Goal: Information Seeking & Learning: Check status

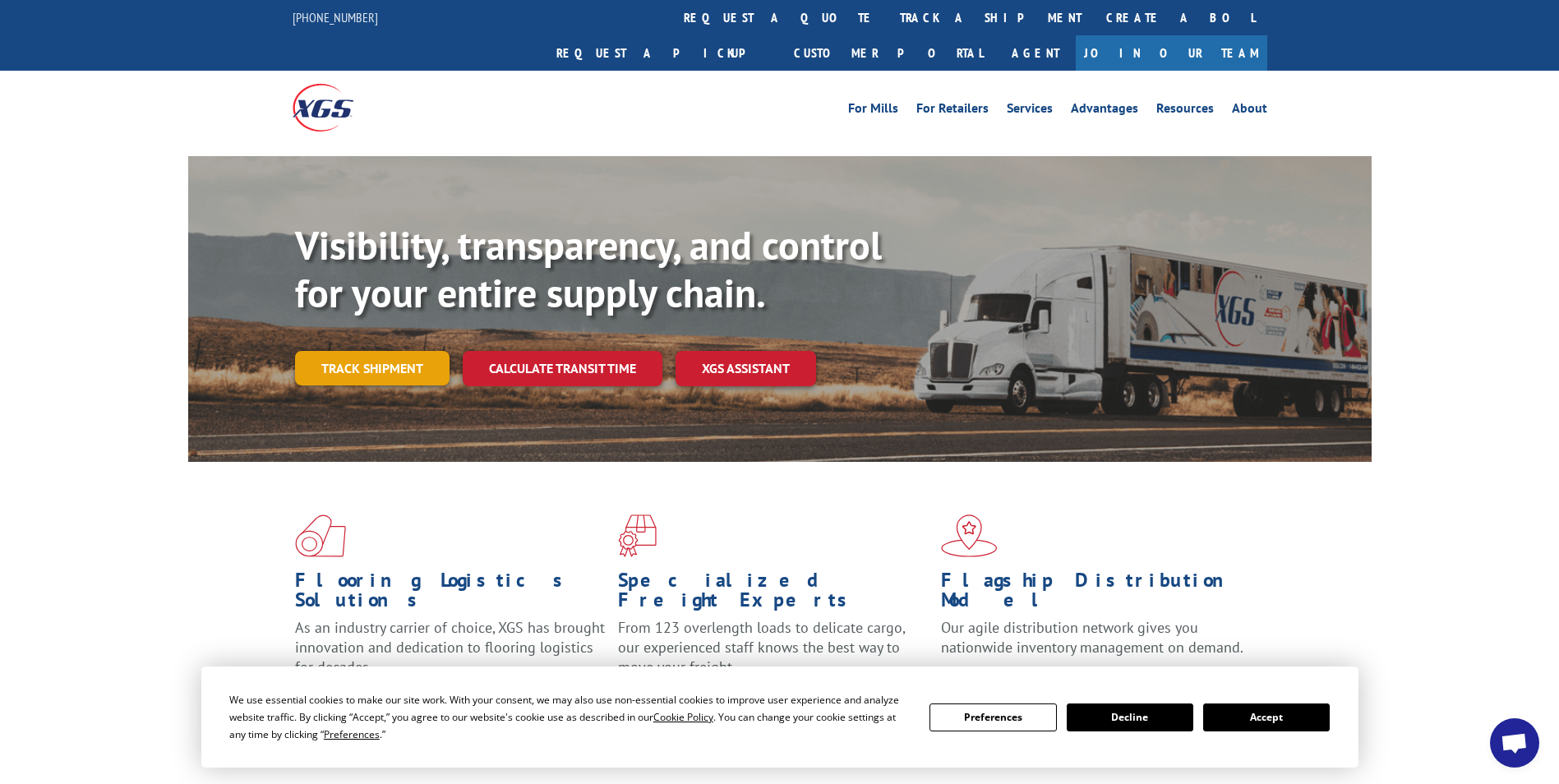
click at [394, 351] on link "Track shipment" at bounding box center [372, 368] width 155 height 35
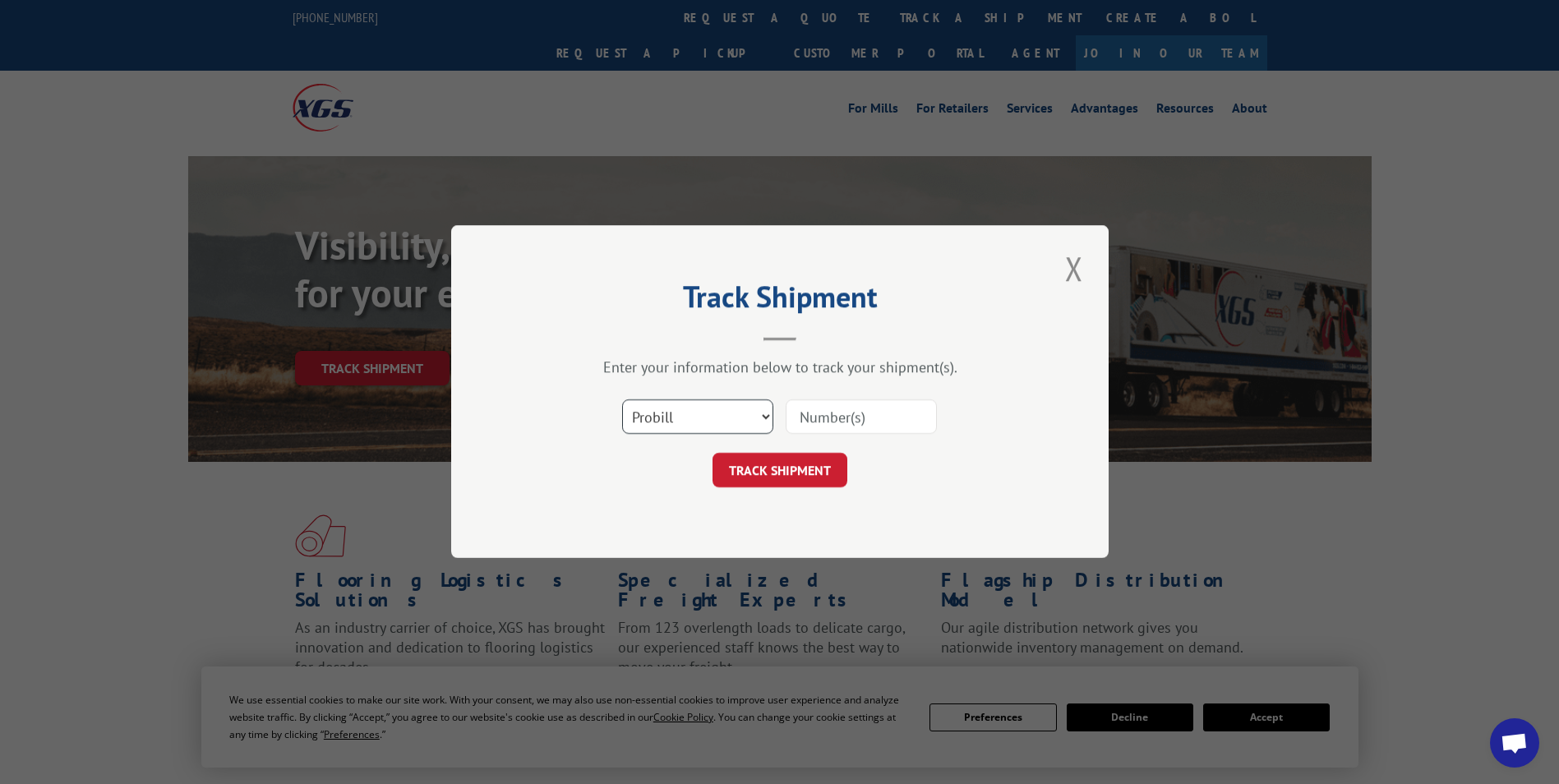
click at [751, 417] on select "Select category... Probill BOL PO" at bounding box center [698, 417] width 152 height 35
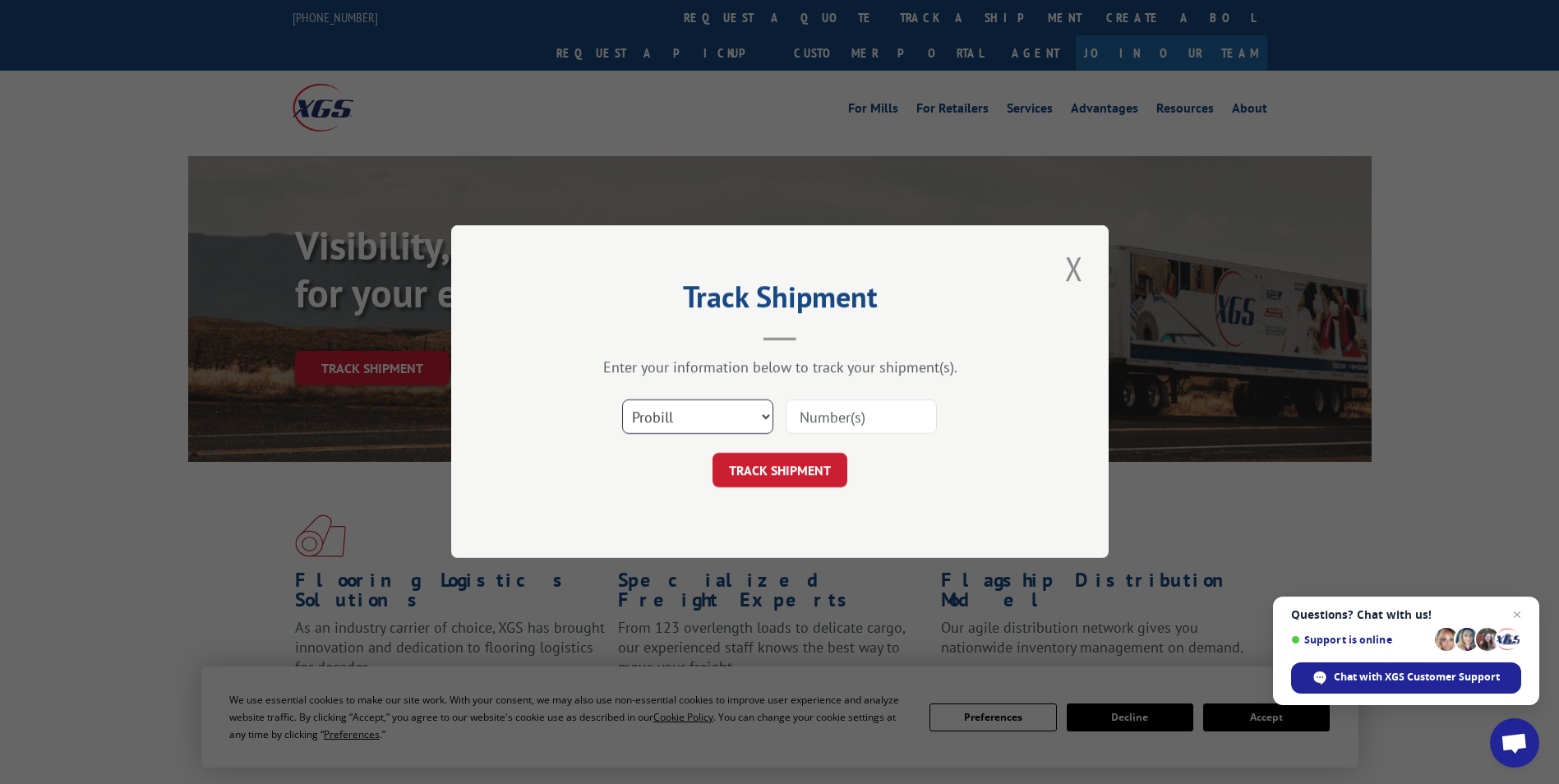
select select "bol"
click at [622, 400] on select "Select category... Probill BOL PO" at bounding box center [698, 417] width 152 height 35
click at [809, 423] on input at bounding box center [861, 417] width 152 height 35
paste input "3348239"
type input "3348239"
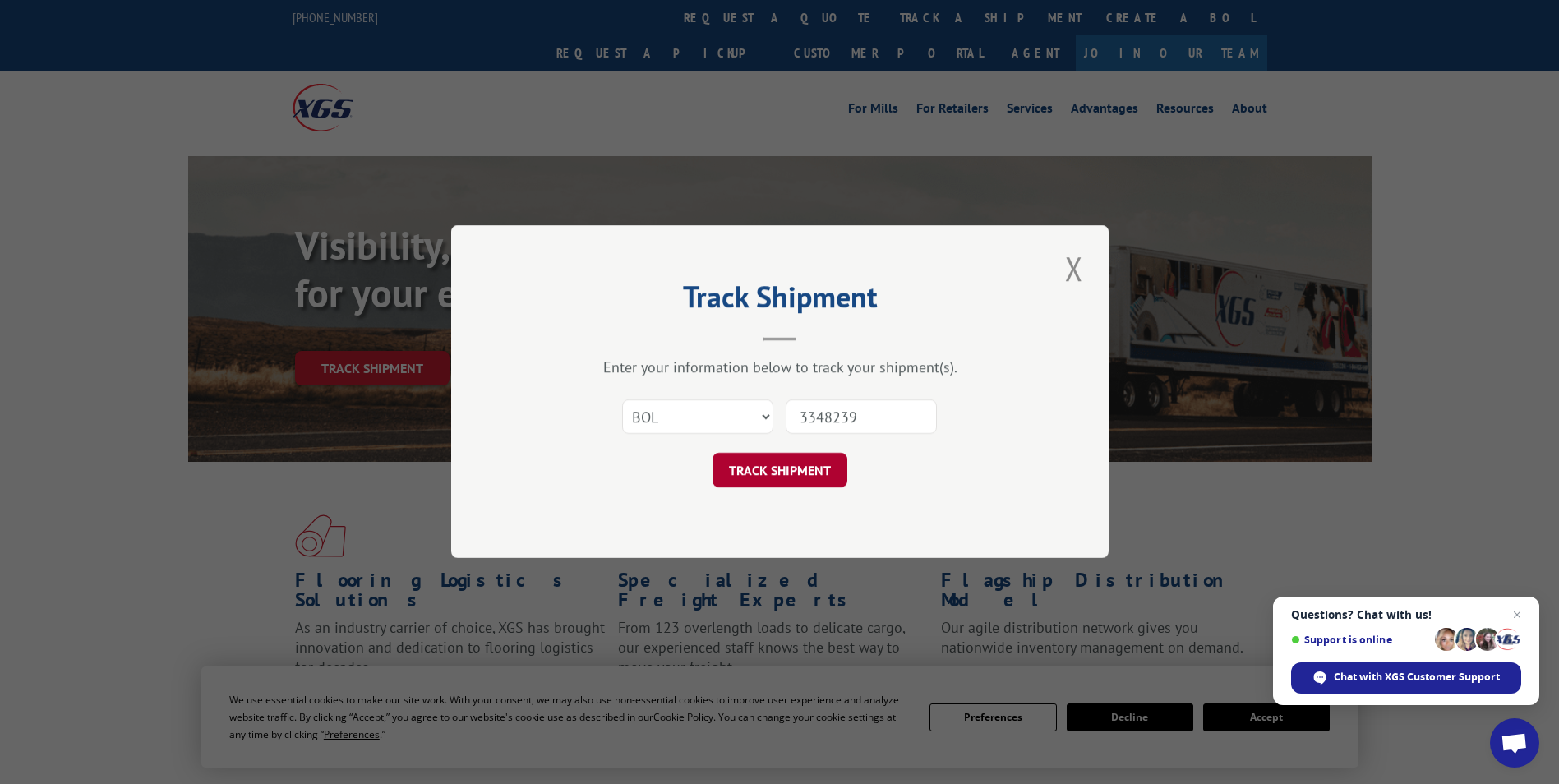
click at [794, 478] on button "TRACK SHIPMENT" at bounding box center [780, 471] width 135 height 35
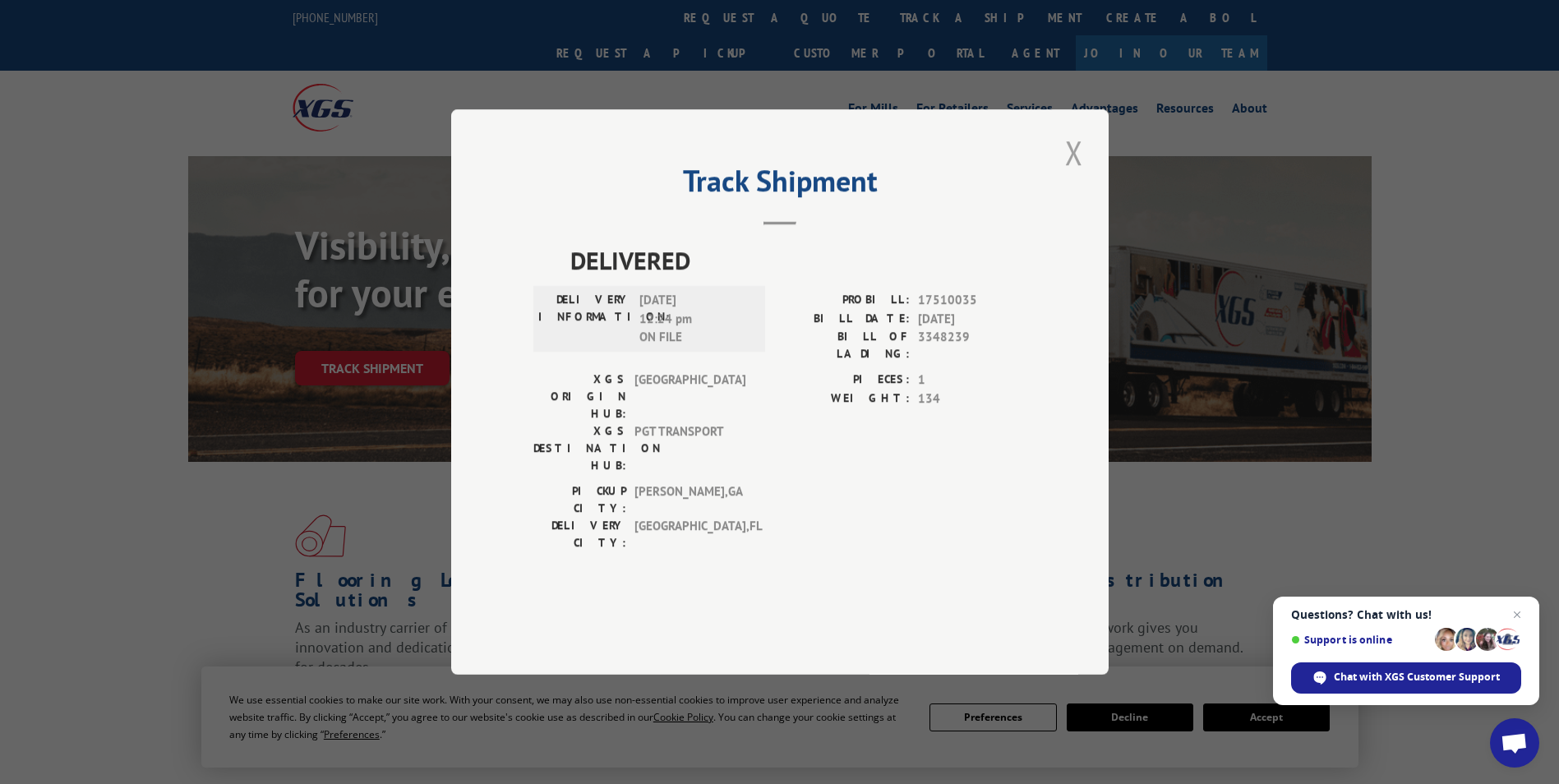
click at [1084, 175] on button "Close modal" at bounding box center [1074, 152] width 28 height 45
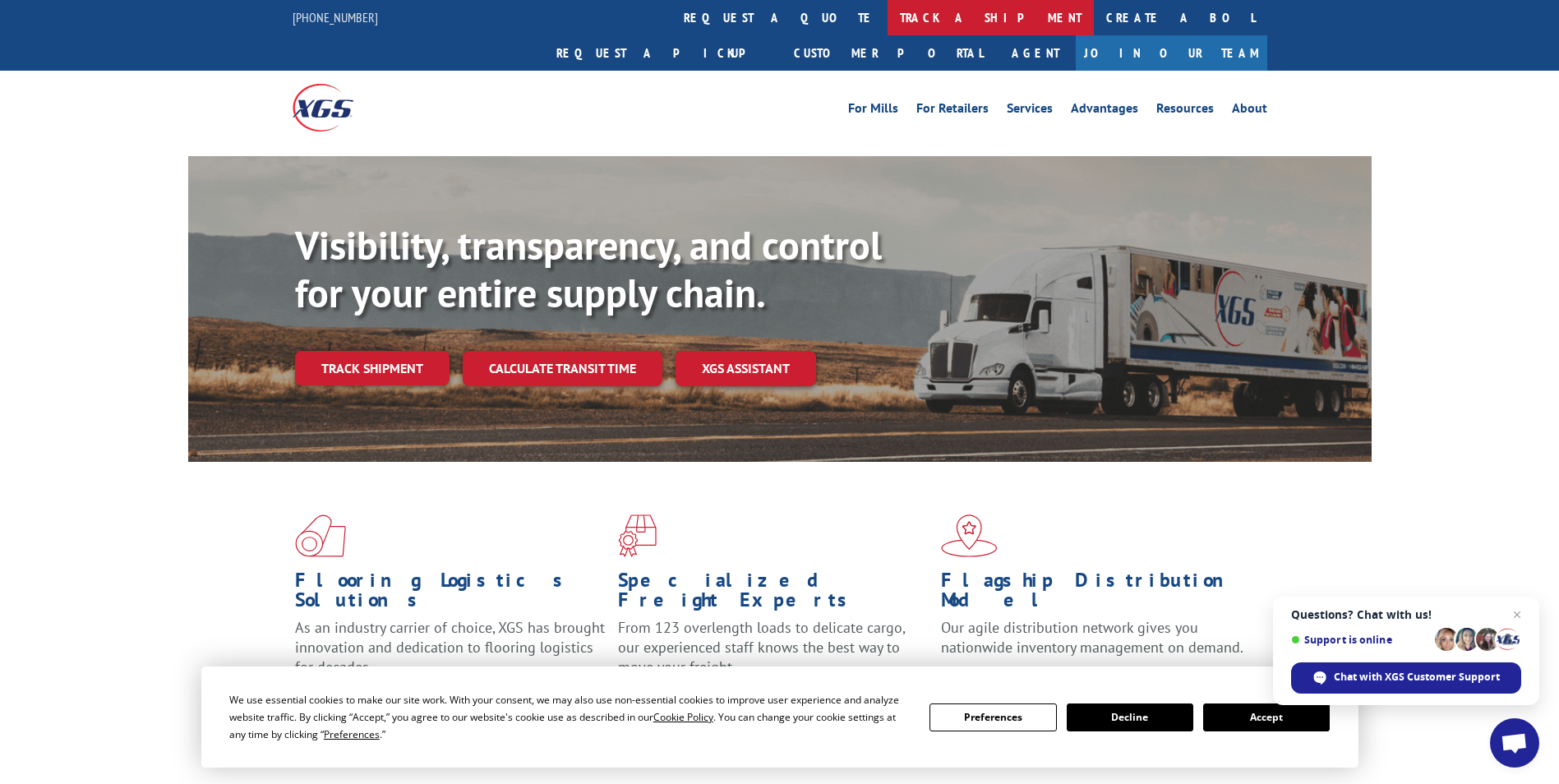
click at [888, 21] on link "track a shipment" at bounding box center [991, 17] width 207 height 35
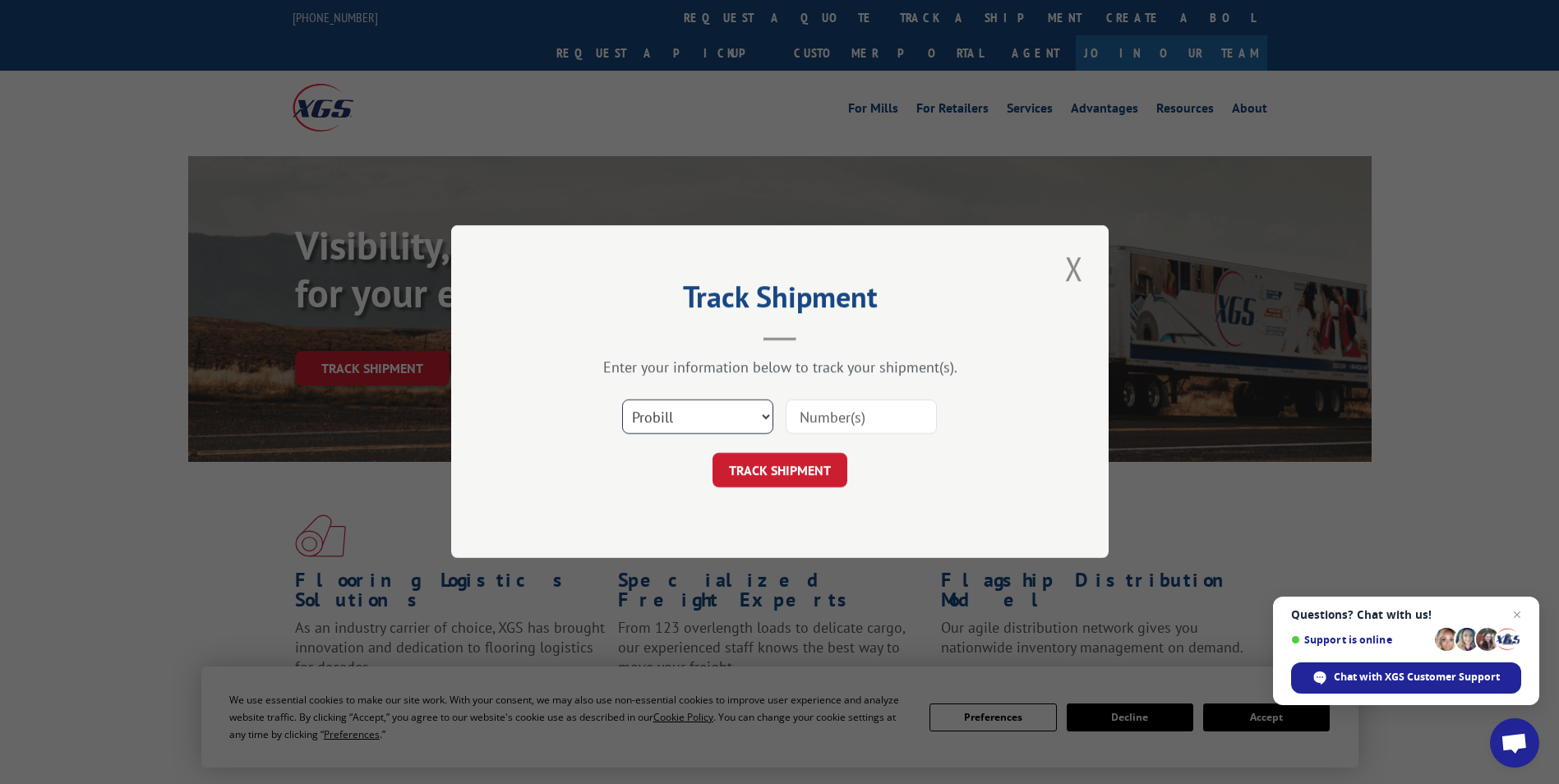
click at [752, 418] on select "Select category... Probill BOL PO" at bounding box center [698, 417] width 152 height 35
select select "bol"
click at [622, 400] on select "Select category... Probill BOL PO" at bounding box center [698, 417] width 152 height 35
click at [847, 422] on input at bounding box center [861, 417] width 152 height 35
type input "241869"
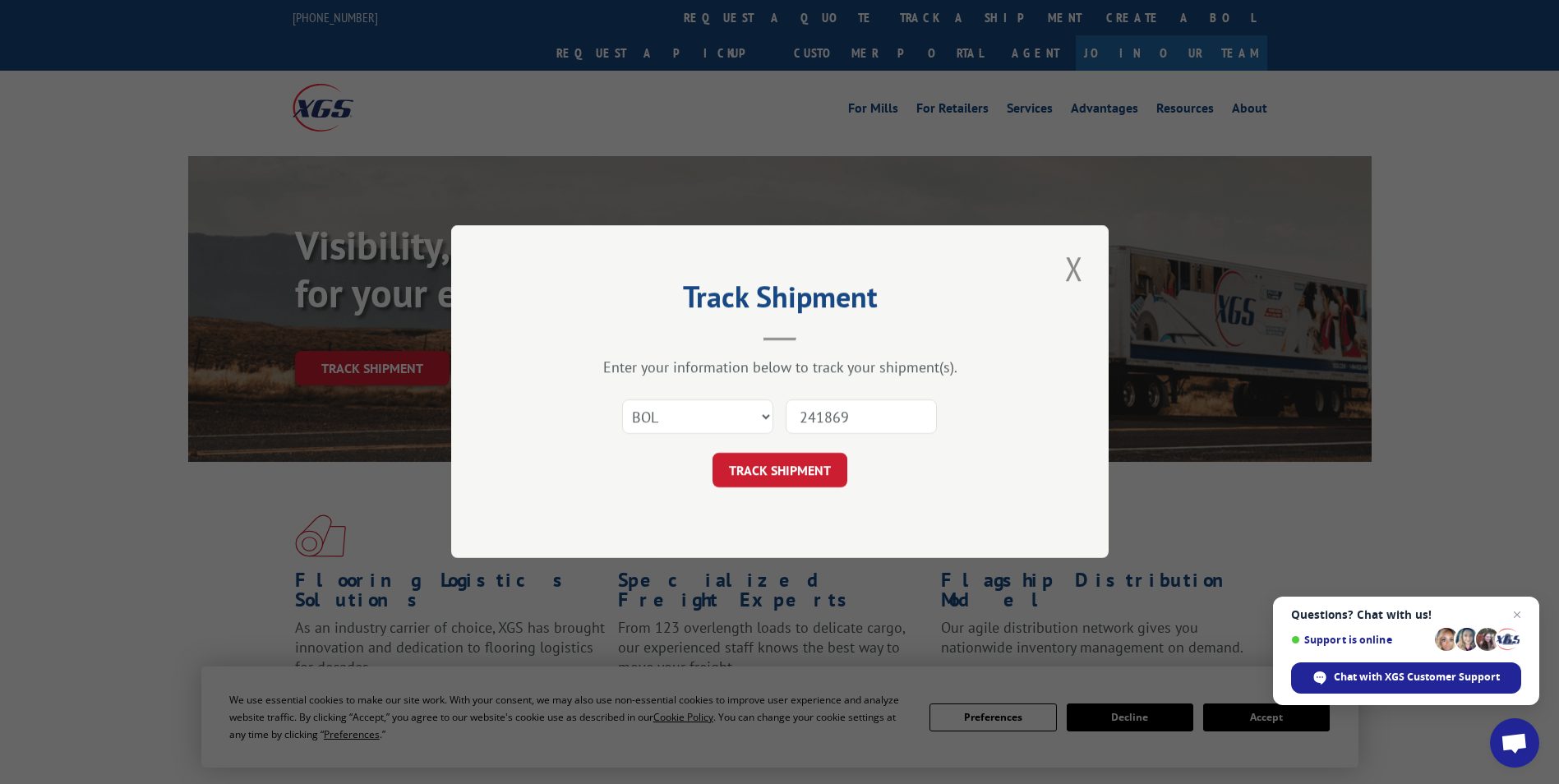
click button "TRACK SHIPMENT" at bounding box center [780, 471] width 135 height 35
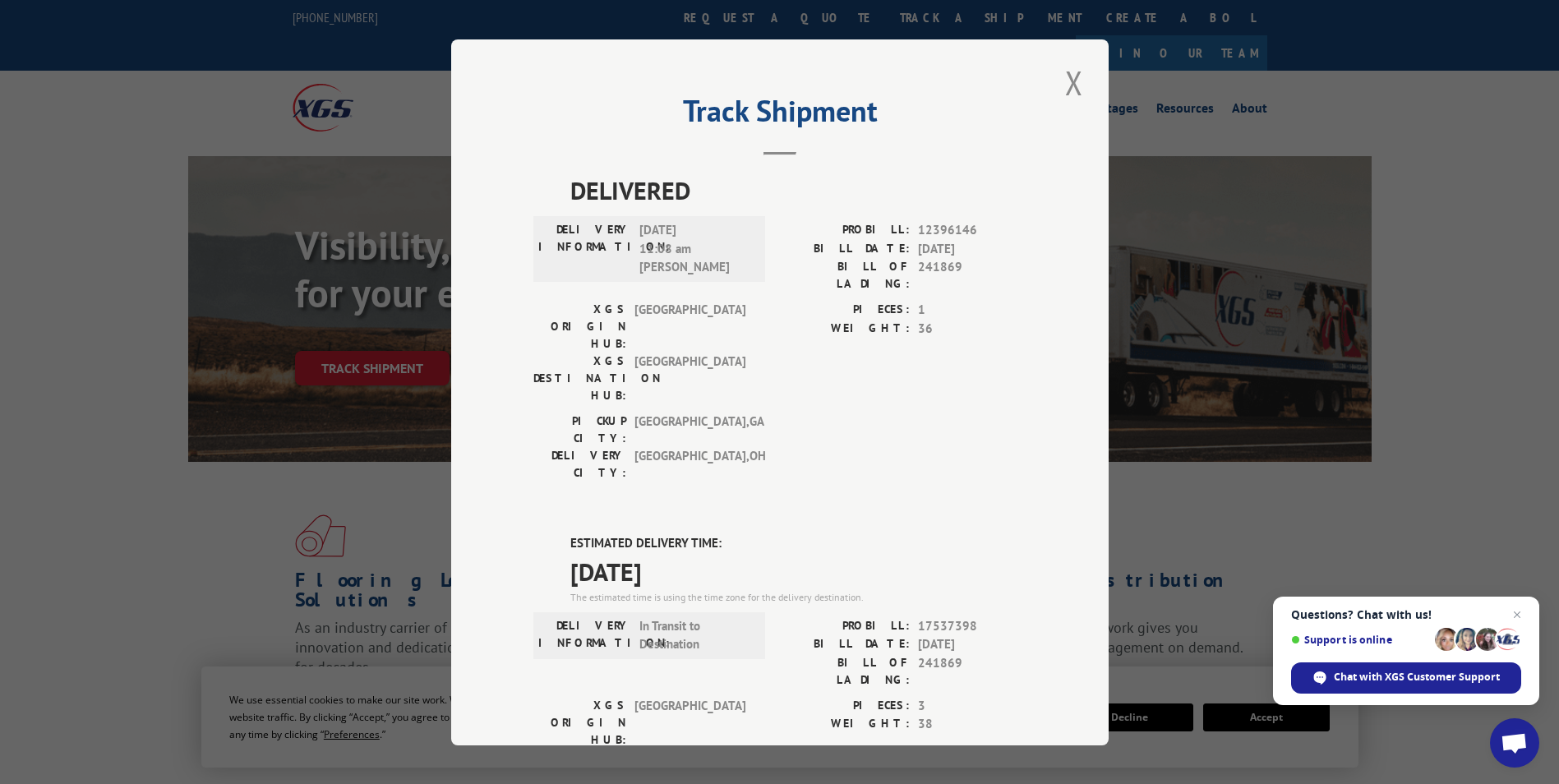
drag, startPoint x: 1182, startPoint y: 309, endPoint x: 882, endPoint y: 487, distance: 348.8
click at [1182, 310] on div "Track Shipment DELIVERED DELIVERY INFORMATION: [DATE] 11:08 am [PERSON_NAME]: 1…" at bounding box center [780, 392] width 1559 height 784
click at [1066, 86] on button "Close modal" at bounding box center [1074, 82] width 28 height 45
